Goal: Information Seeking & Learning: Check status

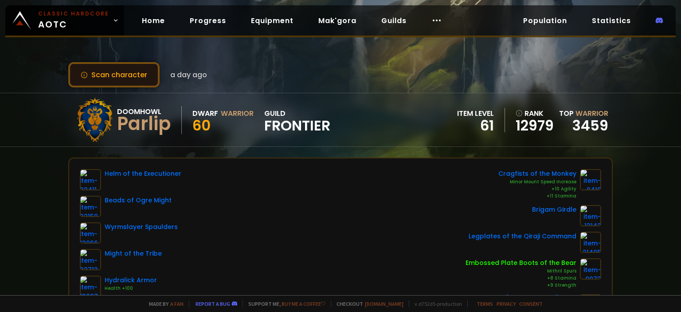
click at [124, 74] on button "Scan character" at bounding box center [113, 74] width 91 height 25
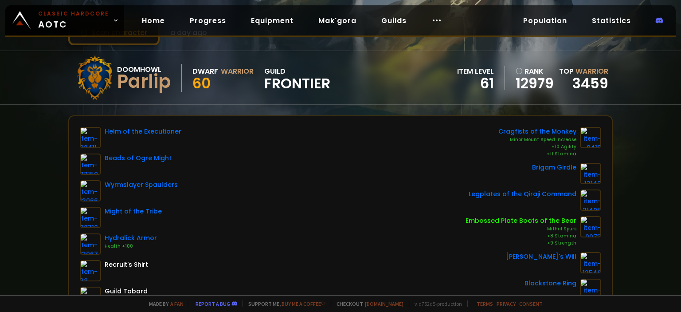
scroll to position [42, 0]
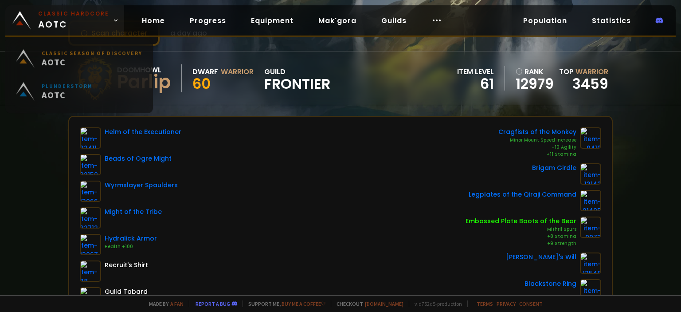
click at [59, 16] on small "Classic Hardcore" at bounding box center [73, 14] width 71 height 8
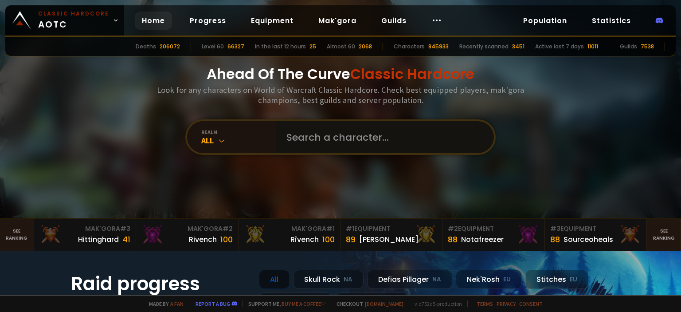
click at [351, 140] on input "text" at bounding box center [382, 137] width 202 height 32
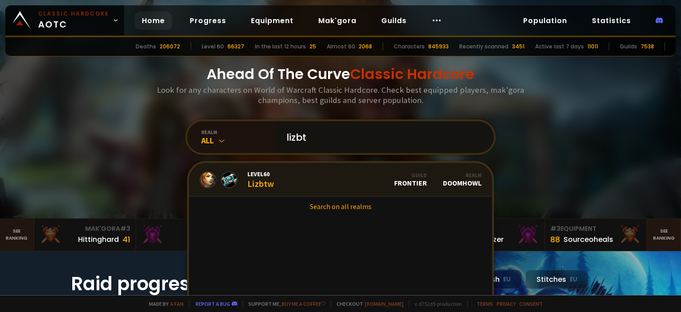
type input "lizbt"
click at [344, 186] on link "Level 60 Lizbtw Guild Frontier Realm Doomhowl" at bounding box center [340, 180] width 303 height 34
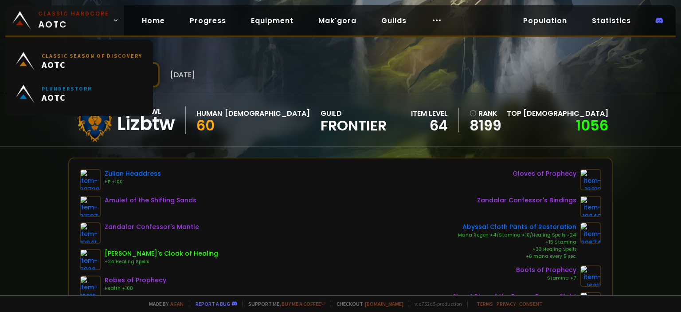
click at [57, 13] on small "Classic Hardcore" at bounding box center [73, 14] width 71 height 8
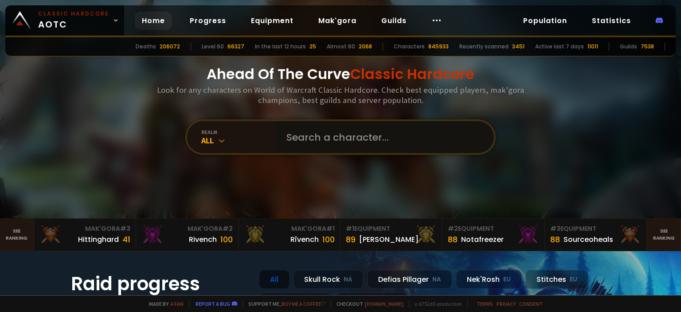
click at [303, 151] on input "text" at bounding box center [382, 137] width 202 height 32
click at [302, 242] on div "Rîvench" at bounding box center [304, 239] width 28 height 11
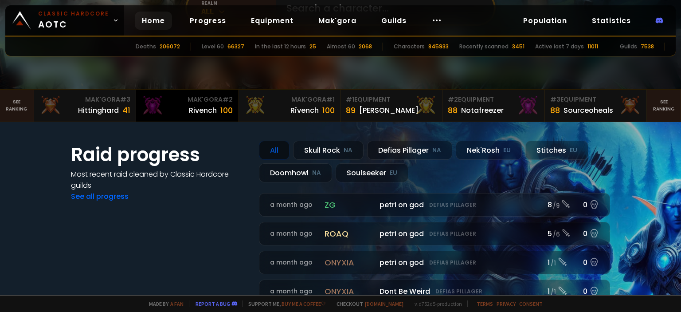
scroll to position [130, 0]
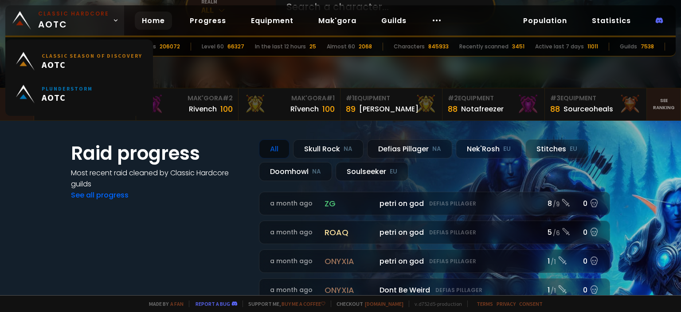
click at [67, 17] on small "Classic Hardcore" at bounding box center [73, 14] width 71 height 8
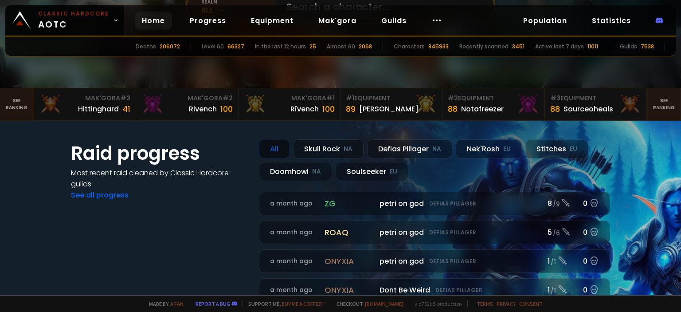
scroll to position [0, 0]
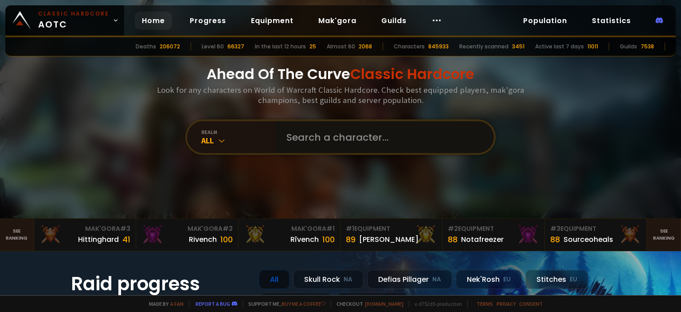
click at [363, 140] on input "text" at bounding box center [382, 137] width 202 height 32
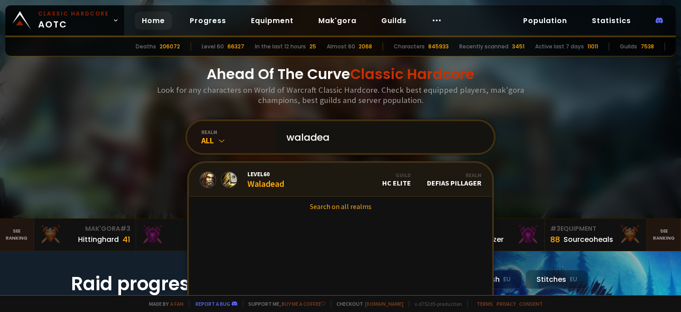
type input "waladea"
click at [356, 181] on link "Level 60 Waladead Guild HC Elite Realm Defias Pillager" at bounding box center [340, 180] width 303 height 34
